Goal: Information Seeking & Learning: Compare options

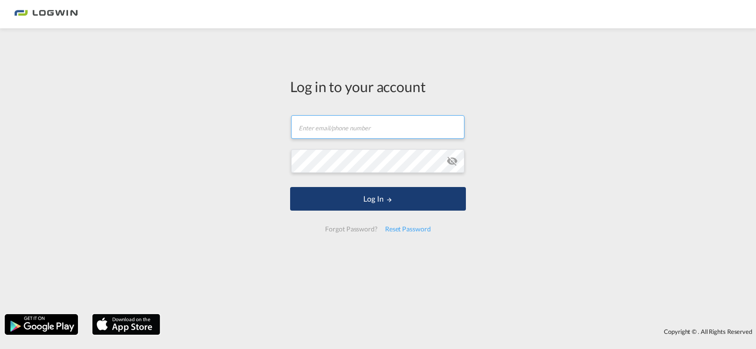
type input "[PERSON_NAME][EMAIL_ADDRESS][PERSON_NAME][DOMAIN_NAME]"
click at [375, 201] on button "Log In" at bounding box center [378, 199] width 176 height 24
